Goal: Communication & Community: Answer question/provide support

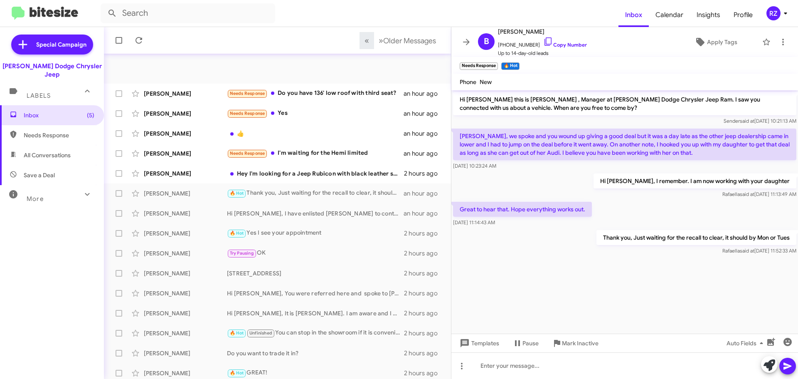
scroll to position [104, 0]
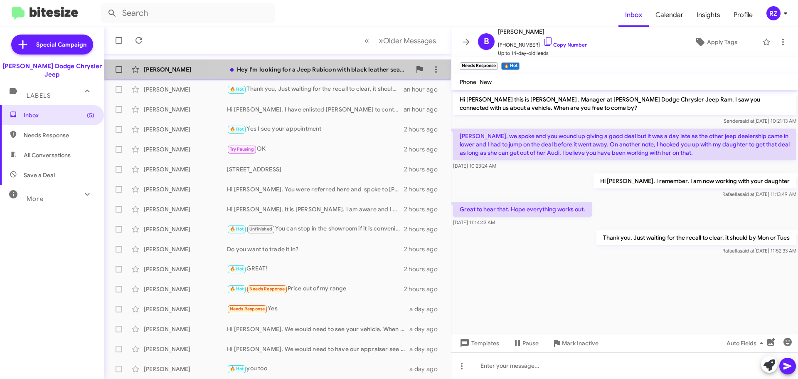
click at [325, 71] on div "Hey I'm looking for a Jeep Rubicon with black leather seats and Sky One-Touch P…" at bounding box center [319, 69] width 184 height 8
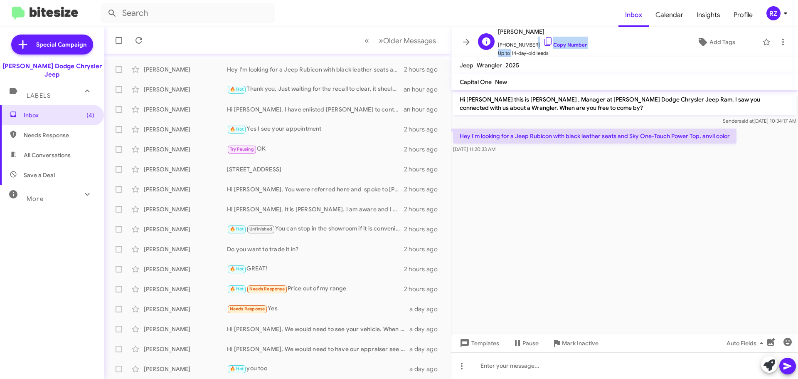
scroll to position [0, 0]
drag, startPoint x: 529, startPoint y: 46, endPoint x: 503, endPoint y: 44, distance: 25.4
click at [503, 44] on span "[PHONE_NUMBER] Copy Number" at bounding box center [542, 42] width 89 height 12
copy span "8623241710"
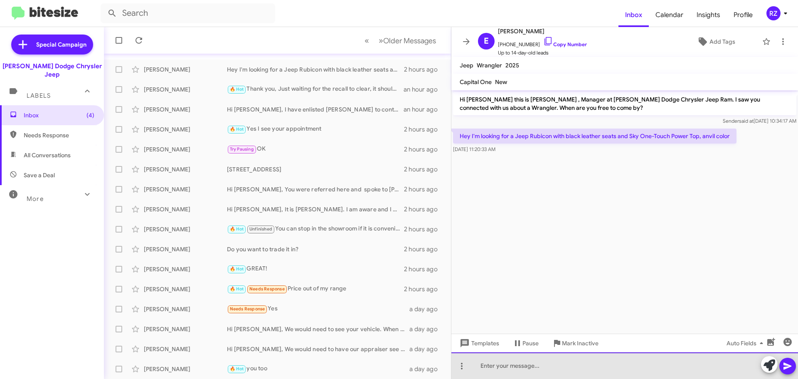
click at [503, 364] on div at bounding box center [624, 365] width 347 height 27
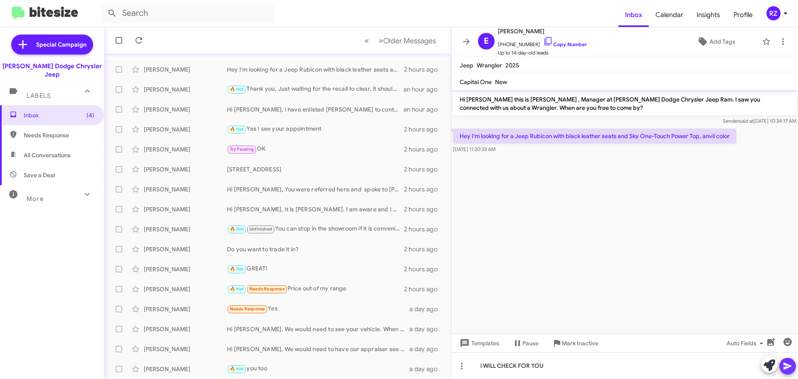
click at [789, 366] on icon at bounding box center [787, 365] width 8 height 7
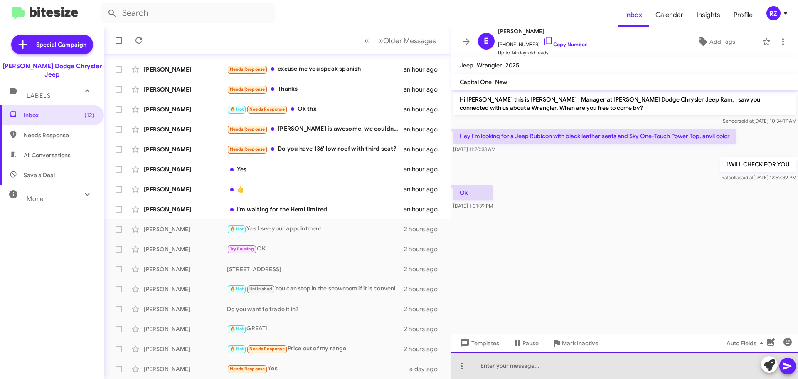
click at [498, 370] on div at bounding box center [624, 365] width 347 height 27
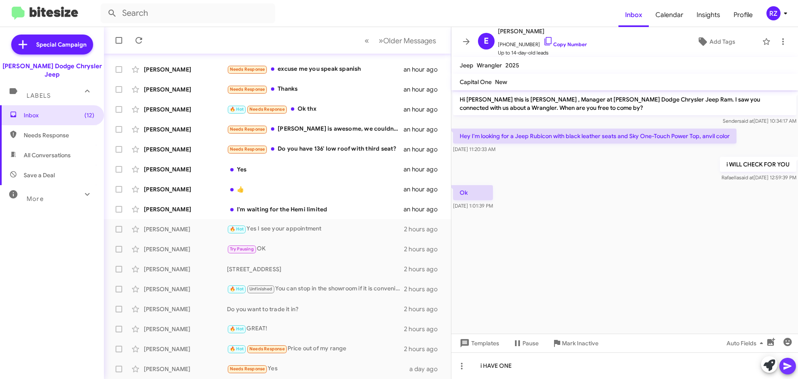
click at [791, 360] on span at bounding box center [788, 365] width 10 height 17
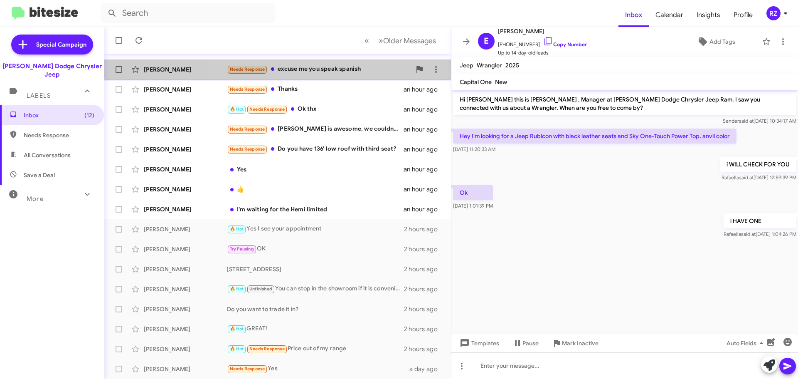
click at [373, 68] on div "Needs Response excuse me you speak spanish" at bounding box center [319, 69] width 184 height 10
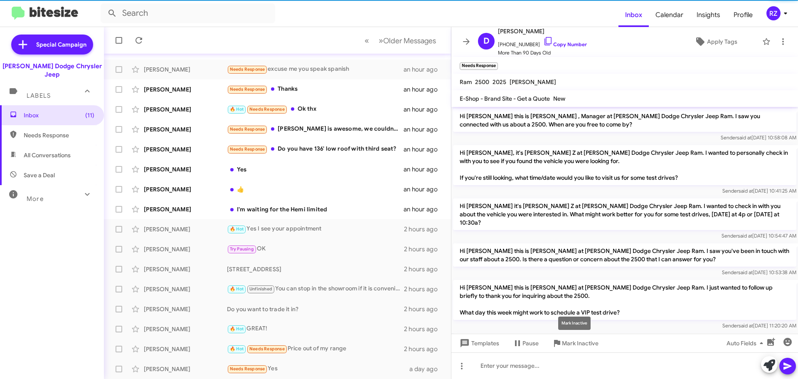
scroll to position [146, 0]
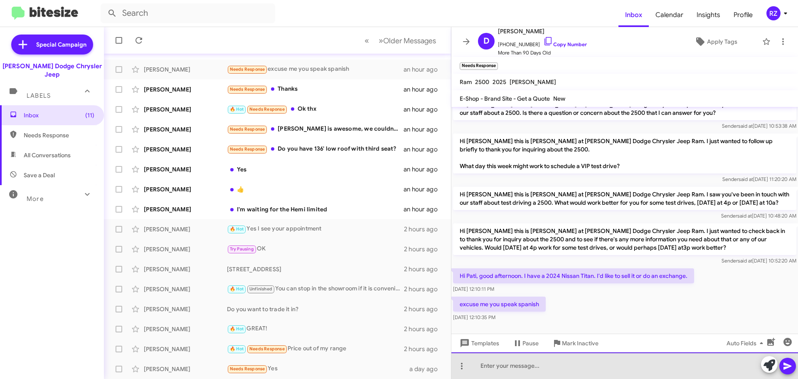
click at [494, 364] on div at bounding box center [624, 365] width 347 height 27
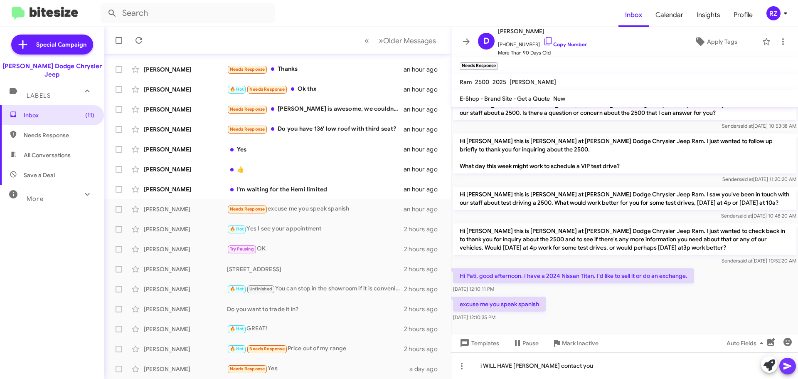
click at [789, 362] on icon at bounding box center [788, 366] width 10 height 10
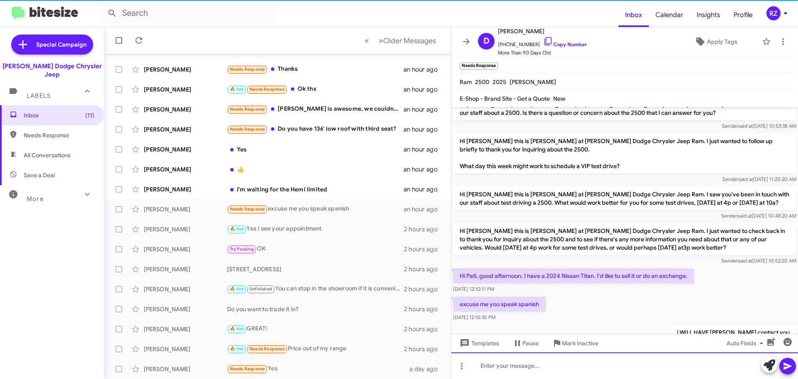
scroll to position [0, 0]
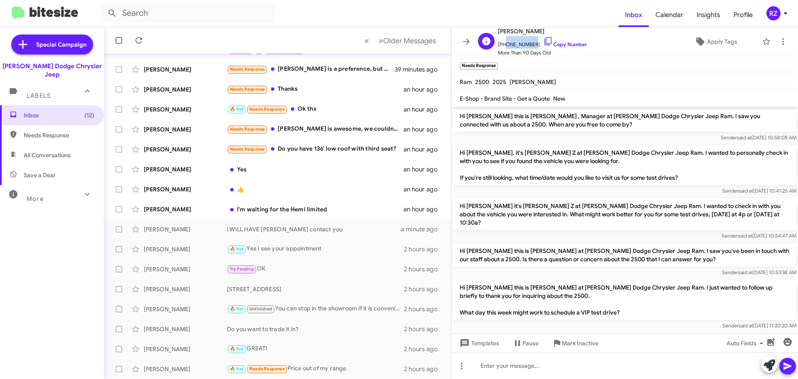
drag, startPoint x: 529, startPoint y: 44, endPoint x: 508, endPoint y: 41, distance: 21.0
click at [505, 42] on span "[PHONE_NUMBER] Copy Number" at bounding box center [542, 42] width 89 height 12
drag, startPoint x: 511, startPoint y: 40, endPoint x: 586, endPoint y: 34, distance: 75.9
click at [586, 34] on div "D [PERSON_NAME] [PHONE_NUMBER] Copy Number More Than 90 Days Old Apply Tags" at bounding box center [616, 41] width 283 height 31
drag, startPoint x: 530, startPoint y: 44, endPoint x: 502, endPoint y: 43, distance: 27.9
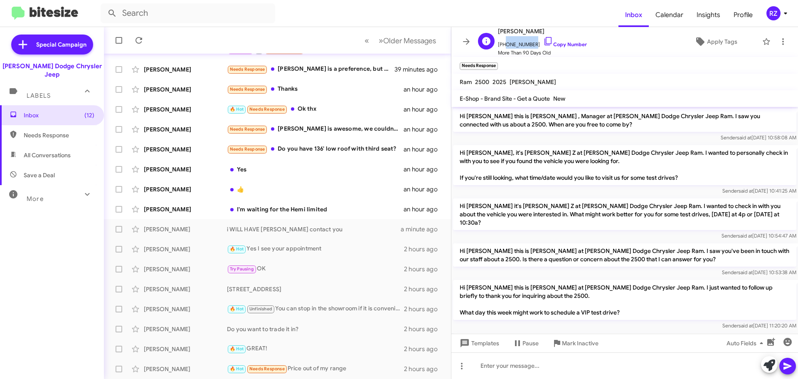
click at [502, 44] on span "[PHONE_NUMBER] Copy Number" at bounding box center [542, 42] width 89 height 12
copy span "5512554401"
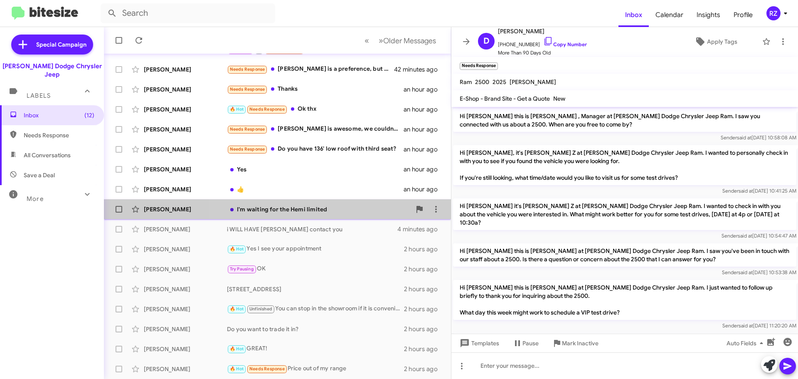
click at [364, 206] on div "I'm waiting for the Hemi limited" at bounding box center [319, 209] width 184 height 8
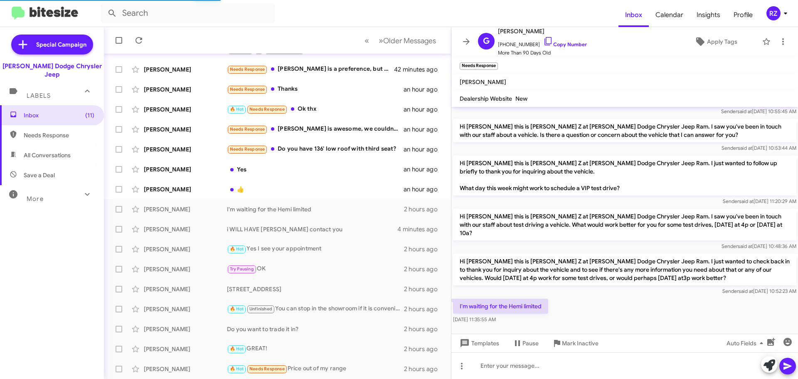
scroll to position [108, 0]
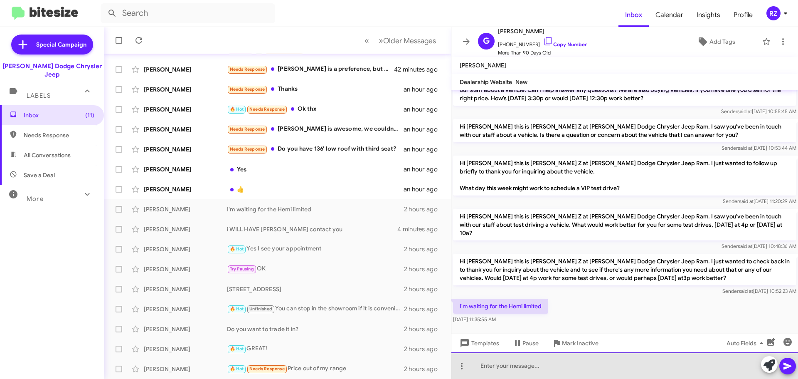
click at [530, 360] on div at bounding box center [624, 365] width 347 height 27
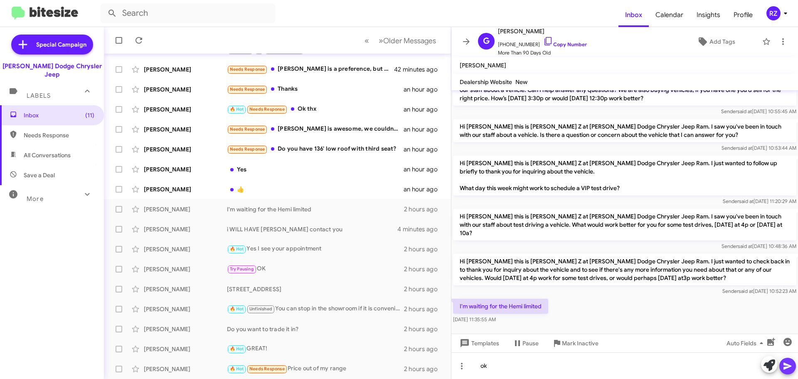
click at [789, 364] on icon at bounding box center [788, 366] width 10 height 10
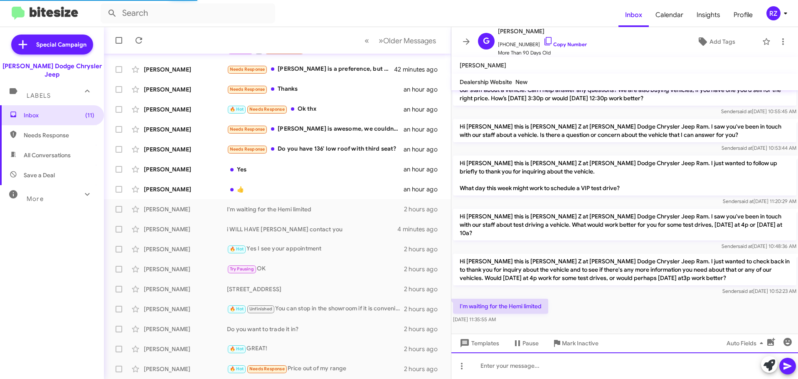
scroll to position [0, 0]
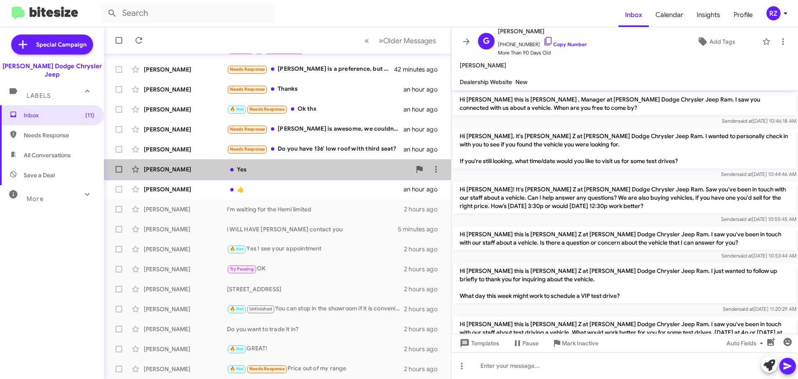
click at [303, 171] on div "Yes" at bounding box center [319, 169] width 184 height 8
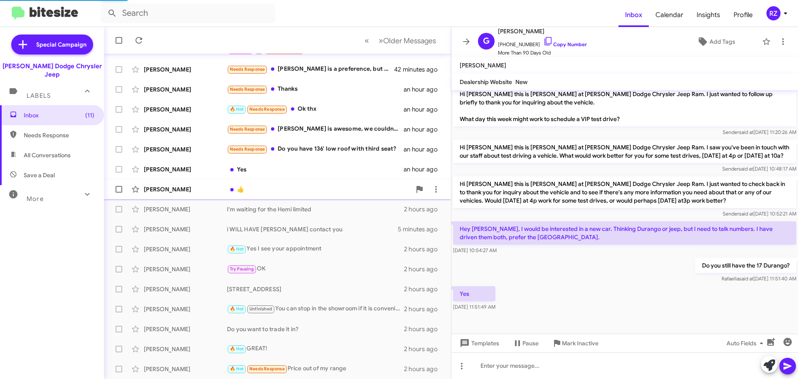
scroll to position [160, 0]
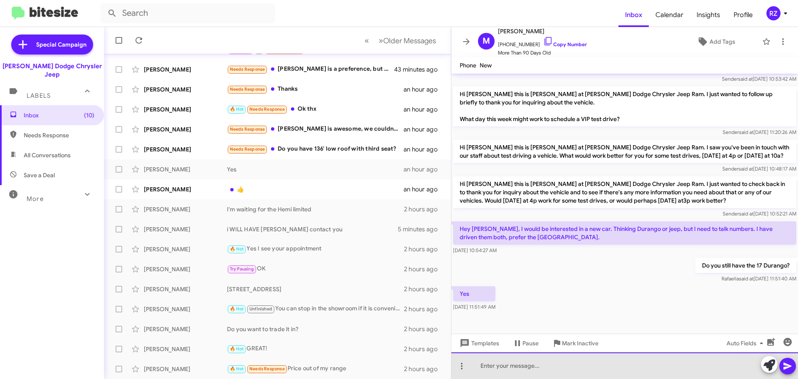
click at [502, 365] on div at bounding box center [624, 365] width 347 height 27
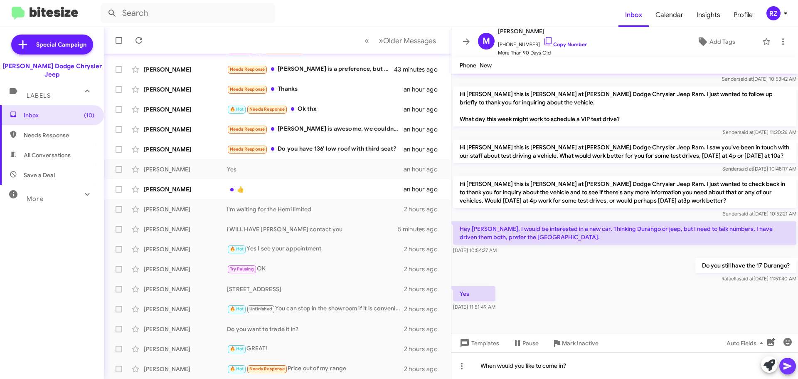
click at [788, 366] on icon at bounding box center [787, 365] width 8 height 7
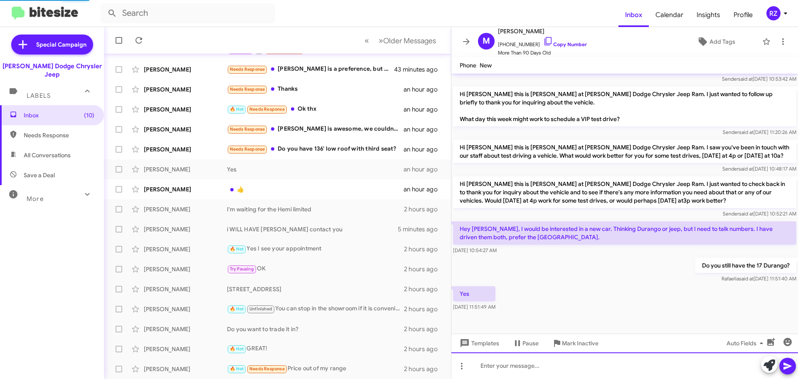
scroll to position [0, 0]
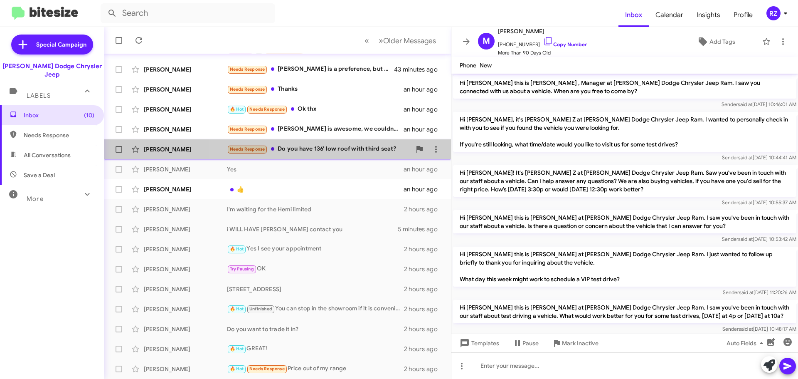
click at [371, 151] on div "Needs Response Do you have 136' low roof with third seat?" at bounding box center [319, 149] width 184 height 10
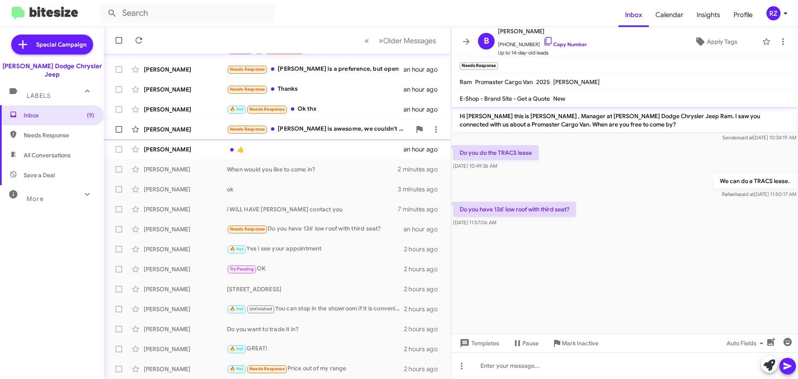
click at [349, 132] on div "Needs Response Gabby is awesome, we couldn't get that deal done. Thanks" at bounding box center [319, 129] width 184 height 10
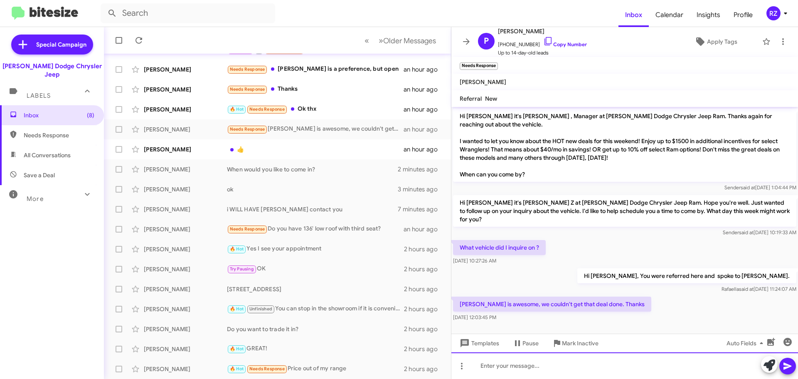
click at [486, 367] on div at bounding box center [624, 365] width 347 height 27
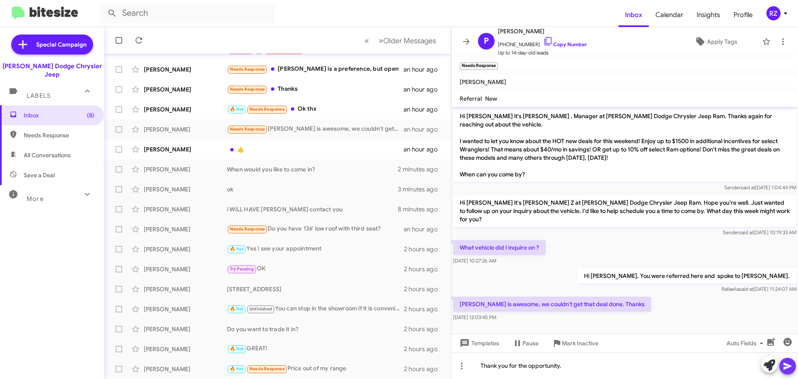
click at [782, 364] on button at bounding box center [787, 365] width 17 height 17
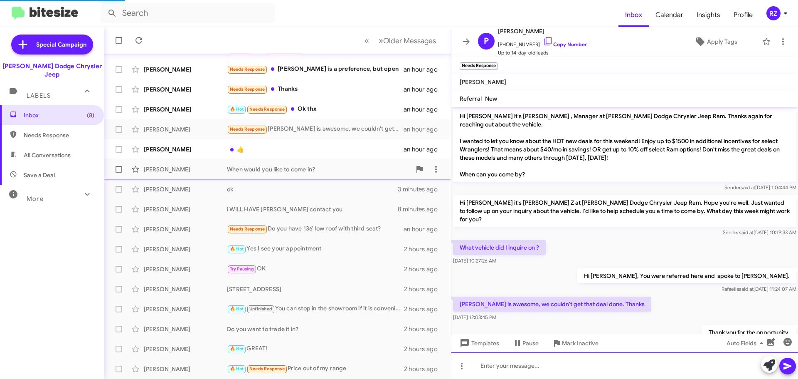
scroll to position [14, 0]
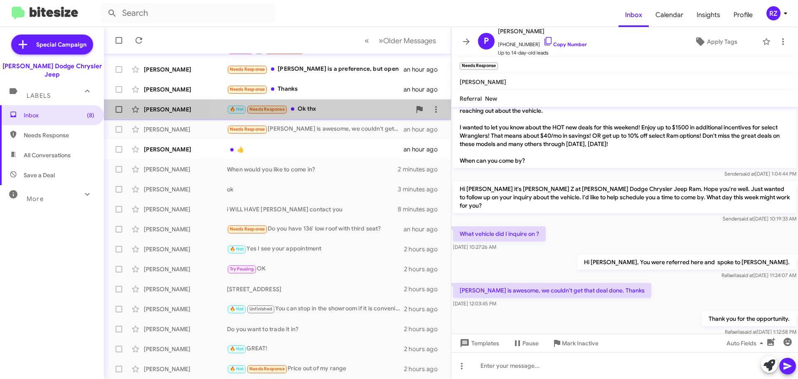
click at [339, 114] on div "🔥 Hot Needs Response Ok thx" at bounding box center [319, 109] width 184 height 10
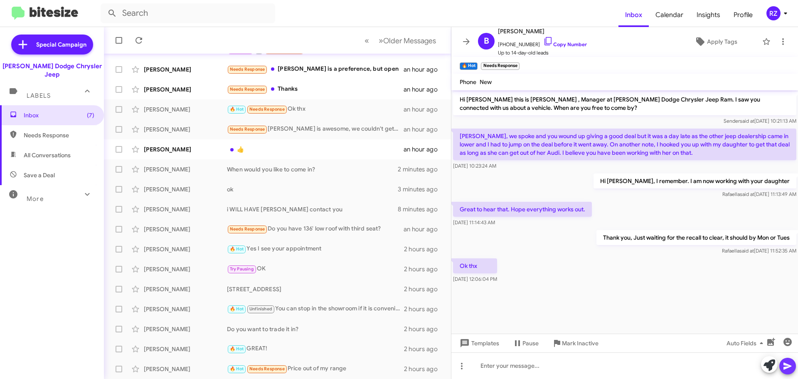
click at [787, 366] on icon at bounding box center [787, 365] width 8 height 7
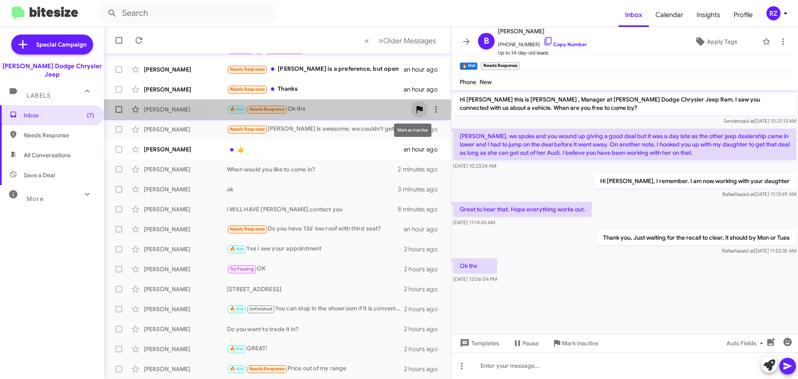
click at [414, 106] on icon at bounding box center [419, 109] width 10 height 10
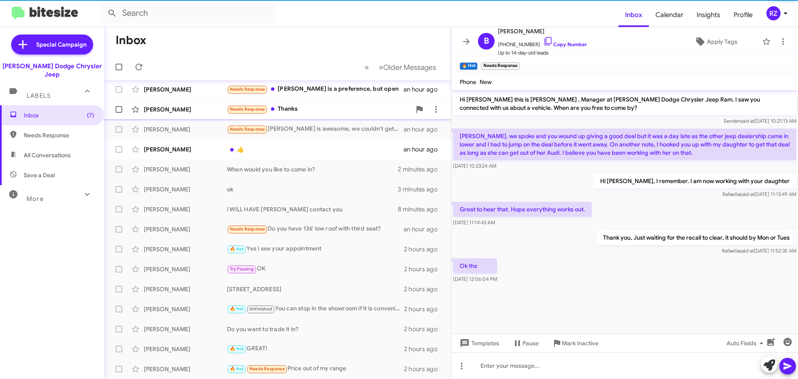
scroll to position [84, 0]
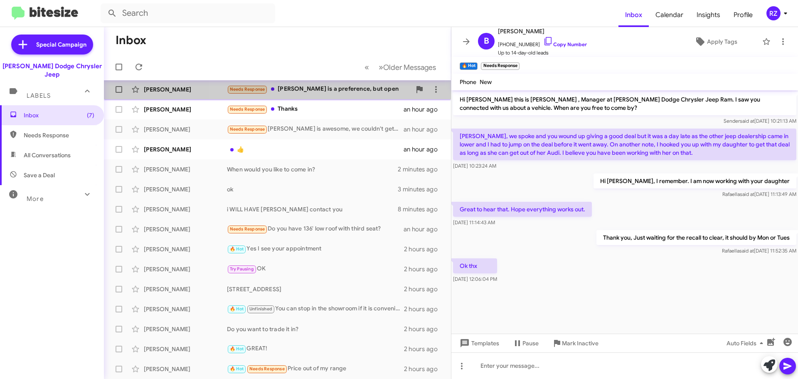
click at [394, 87] on div "Needs Response [PERSON_NAME] is a preference, but open" at bounding box center [319, 89] width 184 height 10
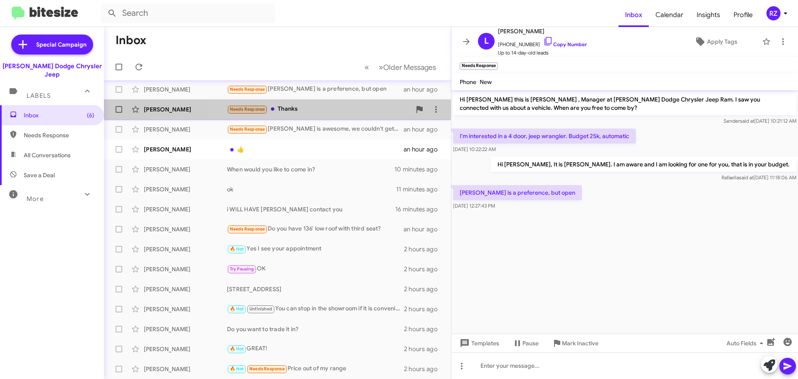
click at [329, 112] on div "Needs Response Thanks" at bounding box center [319, 109] width 184 height 10
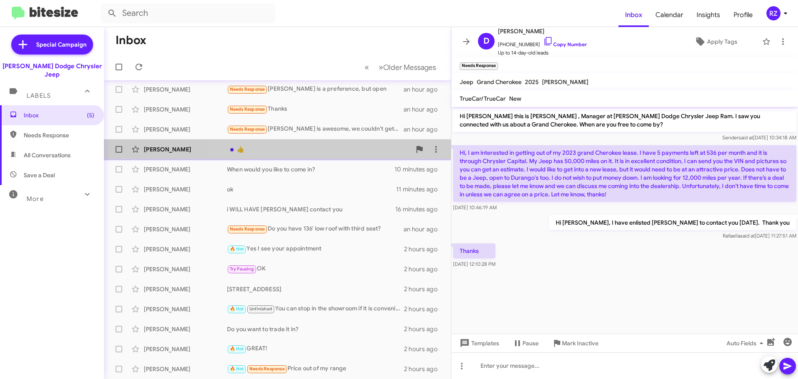
click at [383, 151] on div "👍" at bounding box center [319, 149] width 184 height 8
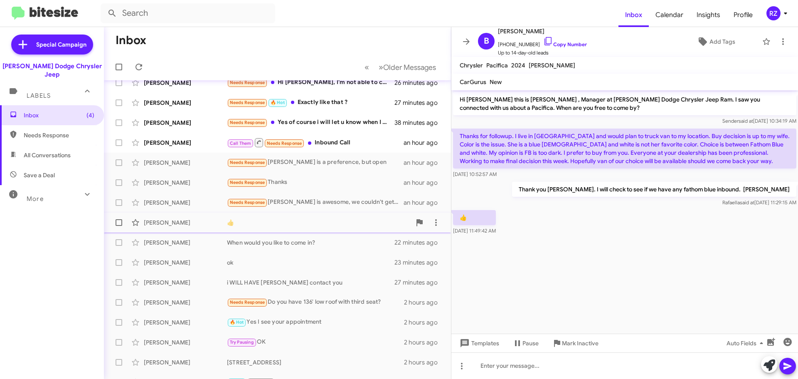
scroll to position [1, 0]
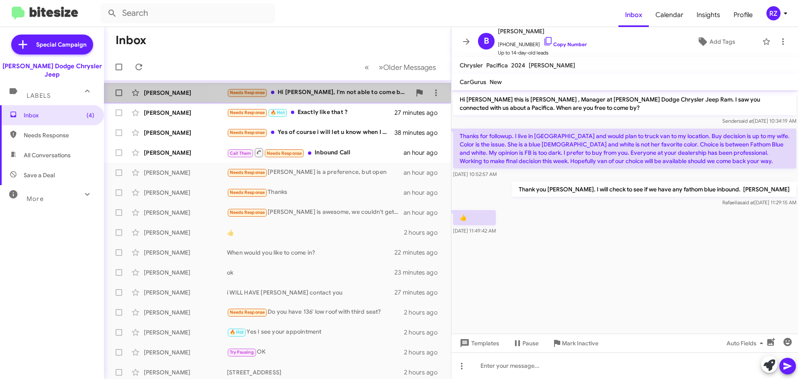
click at [381, 98] on div "[PERSON_NAME] Needs Response Hi [PERSON_NAME], I'm not able to come by until th…" at bounding box center [278, 92] width 334 height 17
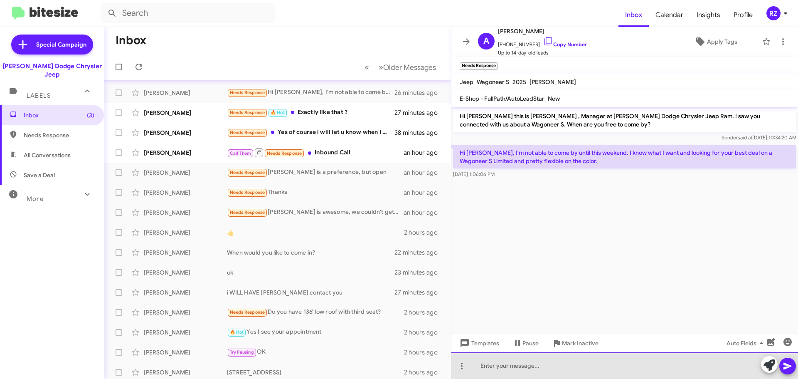
click at [507, 368] on div at bounding box center [624, 365] width 347 height 27
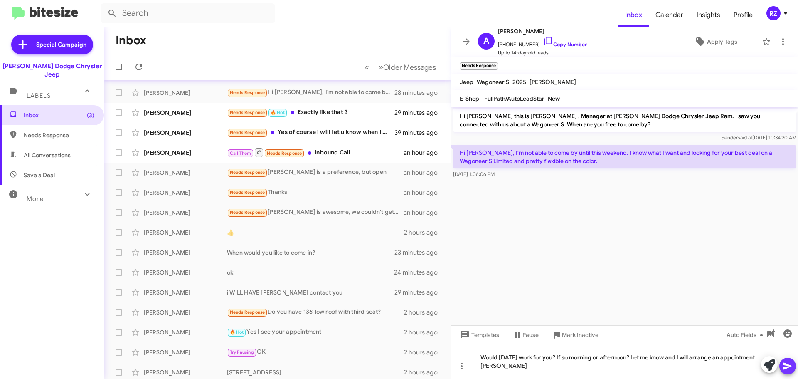
click at [786, 363] on icon at bounding box center [788, 366] width 10 height 10
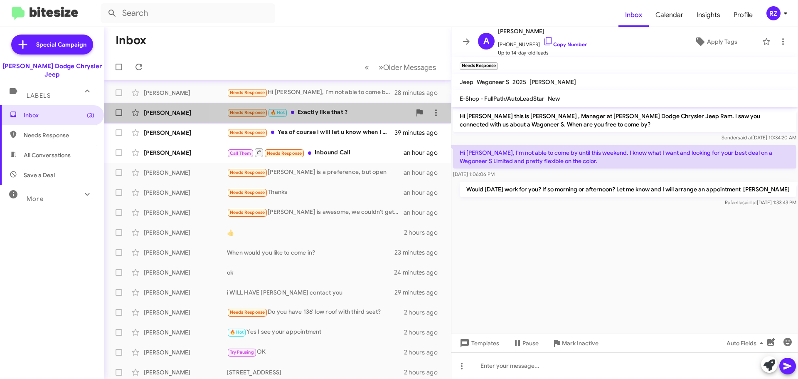
click at [360, 115] on div "Needs Response 🔥 Hot Exactly like that ?" at bounding box center [319, 113] width 184 height 10
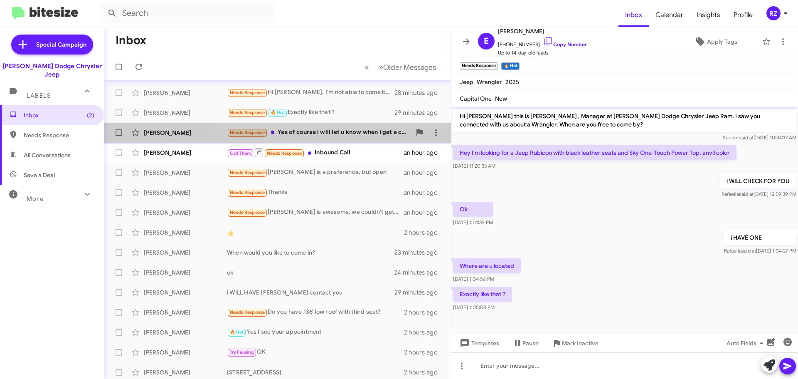
click at [372, 138] on div "[PERSON_NAME] Needs Response Yes of course i will let u know when I get a chanc…" at bounding box center [278, 132] width 334 height 17
click at [370, 138] on div "[PERSON_NAME] Needs Response Yes of course i will let u know when I get a chanc…" at bounding box center [278, 132] width 334 height 17
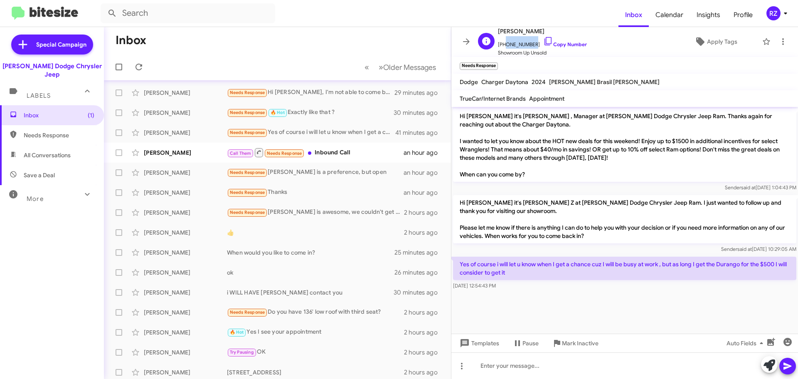
drag, startPoint x: 529, startPoint y: 44, endPoint x: 503, endPoint y: 44, distance: 25.8
click at [503, 44] on span "[PHONE_NUMBER] Copy Number" at bounding box center [542, 42] width 89 height 12
copy span "8622378853"
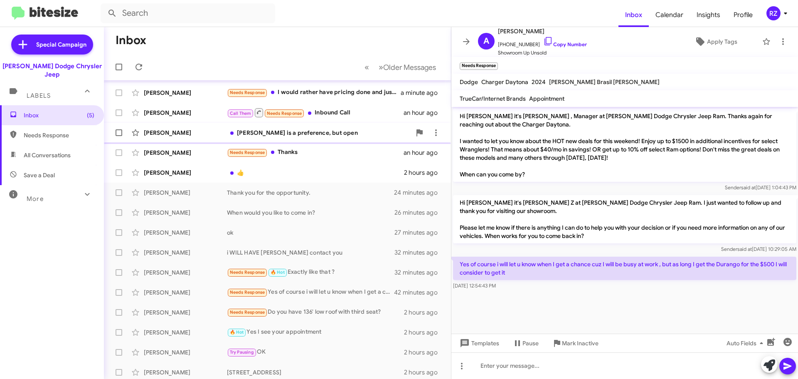
click at [369, 138] on div "[PERSON_NAME] [PERSON_NAME] is a preference, but open an hour ago" at bounding box center [278, 132] width 334 height 17
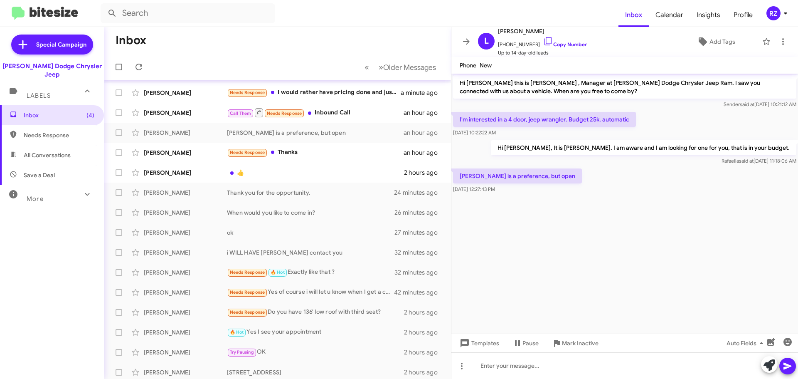
click at [553, 219] on cdk-virtual-scroll-viewport "Hi [PERSON_NAME] this is [PERSON_NAME] , Manager at [PERSON_NAME] Dodge Chrysle…" at bounding box center [624, 204] width 347 height 260
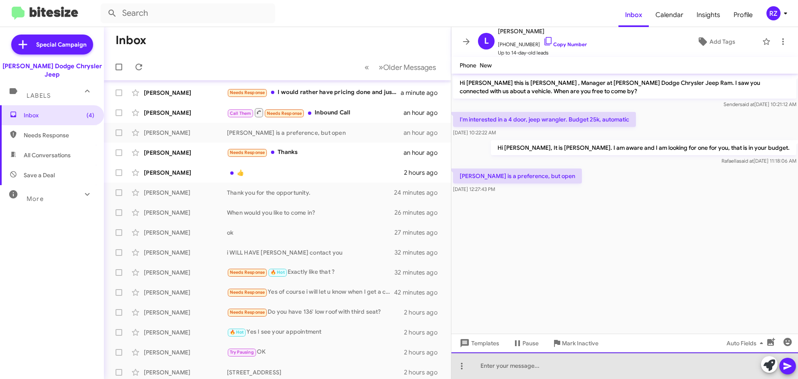
click at [500, 367] on div at bounding box center [624, 365] width 347 height 27
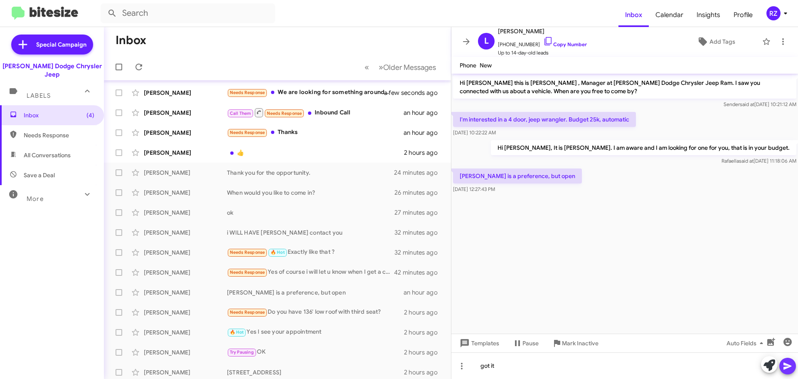
click at [788, 362] on icon at bounding box center [788, 366] width 10 height 10
drag, startPoint x: 530, startPoint y: 44, endPoint x: 503, endPoint y: 43, distance: 26.6
click at [503, 43] on span "[PHONE_NUMBER] Copy Number" at bounding box center [542, 42] width 89 height 12
copy span "9737275309"
click at [356, 96] on div "Needs Response We are looking for something around $300 with no more than $2K D…" at bounding box center [319, 93] width 184 height 10
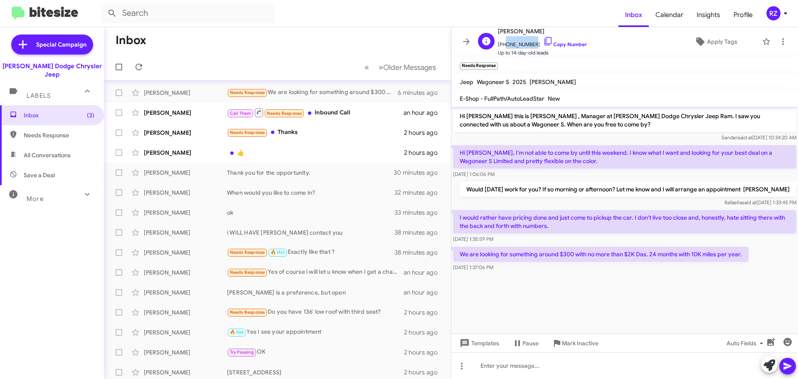
drag, startPoint x: 529, startPoint y: 44, endPoint x: 504, endPoint y: 45, distance: 25.8
click at [504, 45] on span "[PHONE_NUMBER] Copy Number" at bounding box center [542, 42] width 89 height 12
copy span "2019788459"
click at [336, 136] on div "Needs Response Thanks" at bounding box center [319, 133] width 184 height 10
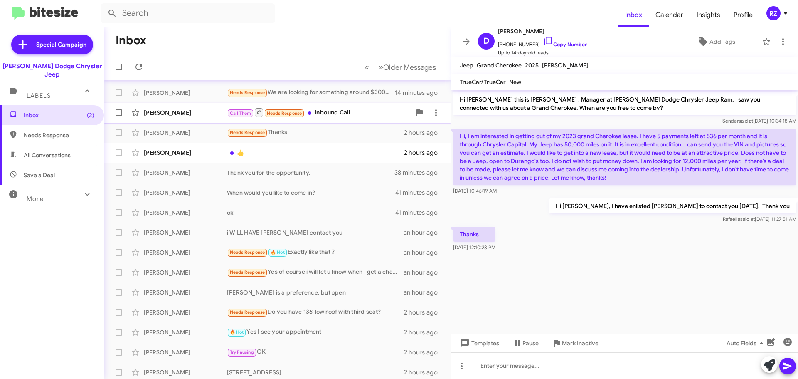
click at [372, 113] on div "Call Them Needs Response Inbound Call" at bounding box center [319, 112] width 184 height 10
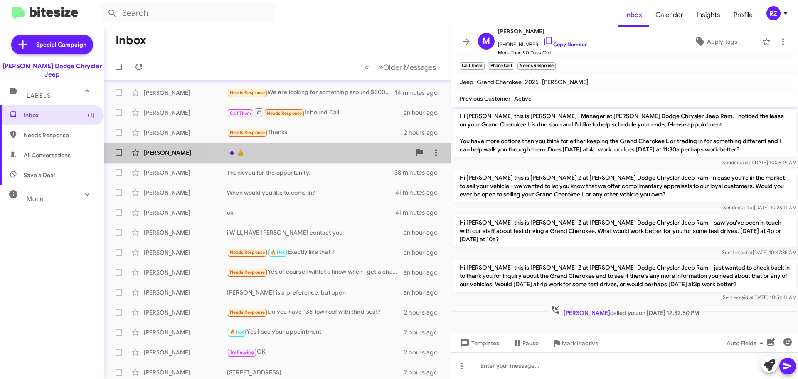
click at [305, 151] on div "👍" at bounding box center [319, 152] width 184 height 8
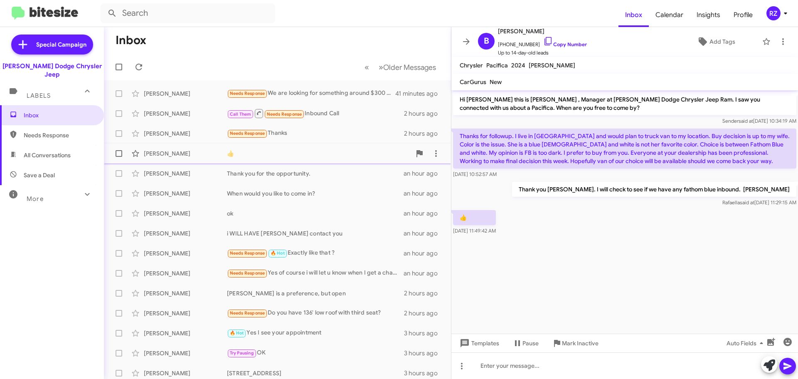
click at [309, 158] on div "[PERSON_NAME] 👍 2 hours ago" at bounding box center [278, 153] width 334 height 17
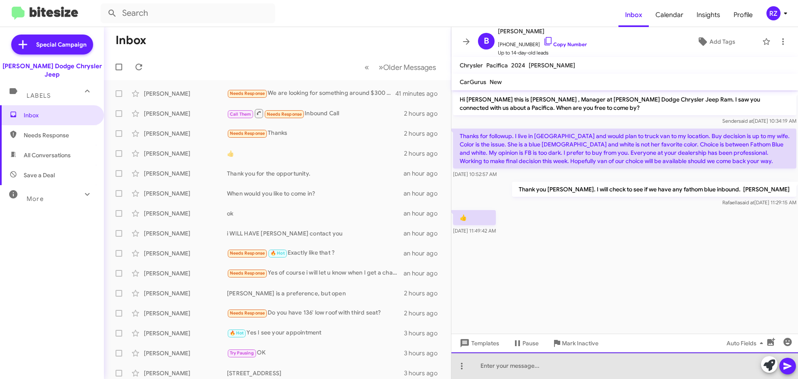
click at [504, 367] on div at bounding box center [624, 365] width 347 height 27
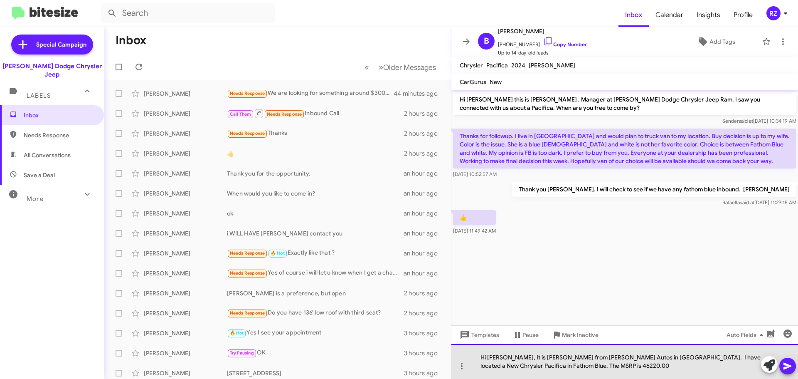
click at [512, 356] on div "Hi [PERSON_NAME], It is [PERSON_NAME] from [PERSON_NAME] Autos in [GEOGRAPHIC_D…" at bounding box center [624, 361] width 347 height 35
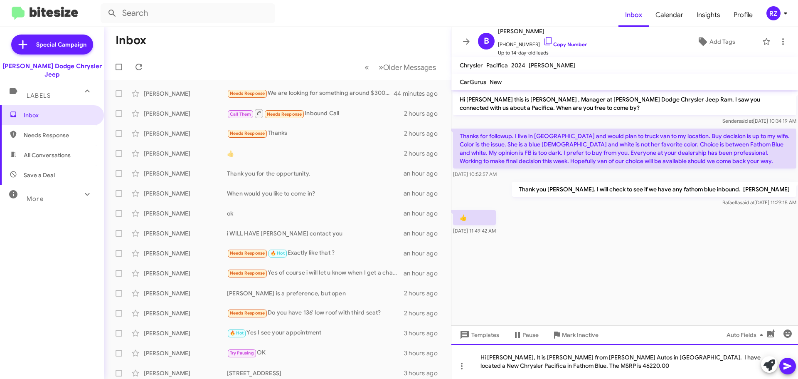
click at [566, 364] on div "Hi [PERSON_NAME], It is [PERSON_NAME] from [PERSON_NAME] Autos in [GEOGRAPHIC_D…" at bounding box center [624, 361] width 347 height 35
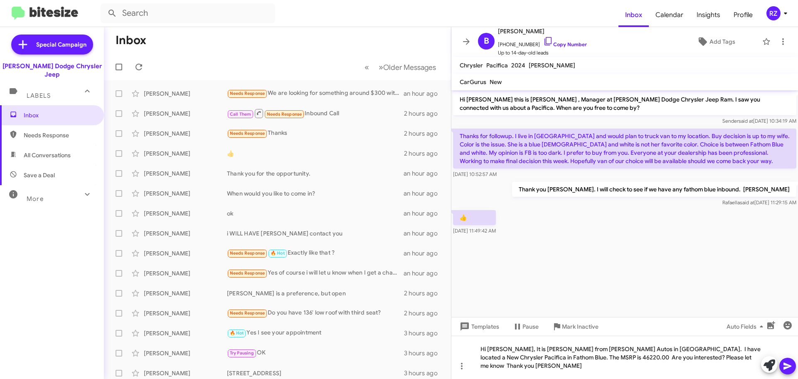
click at [785, 364] on icon at bounding box center [787, 365] width 8 height 7
